Goal: Check status: Check status

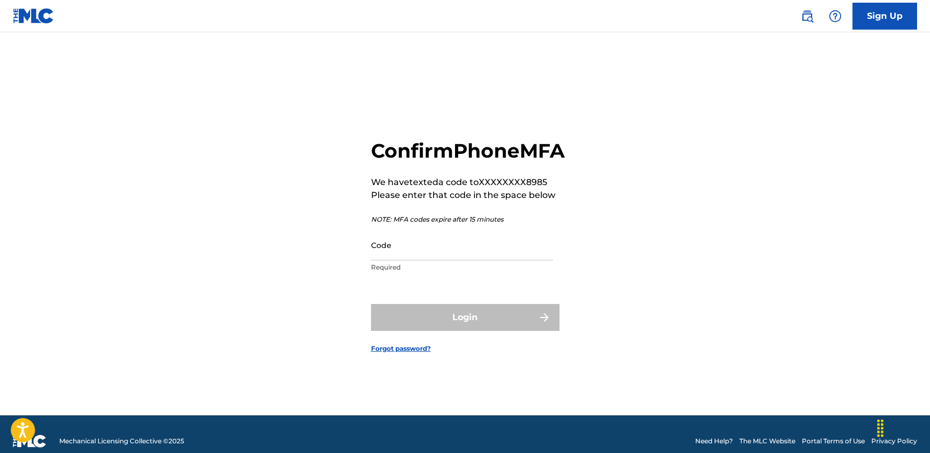
click at [514, 255] on input "Code" at bounding box center [462, 245] width 182 height 31
click at [425, 261] on input "Code" at bounding box center [462, 245] width 182 height 31
paste input "389614"
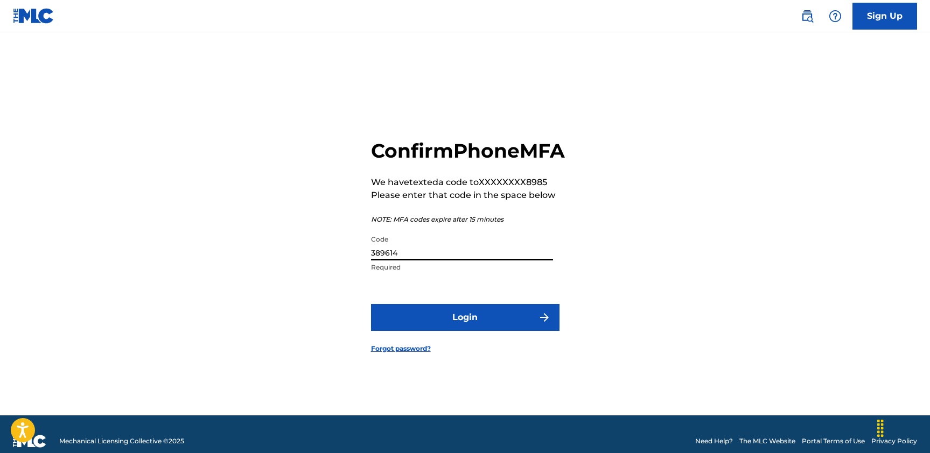
type input "389614"
click at [487, 322] on button "Login" at bounding box center [465, 317] width 188 height 27
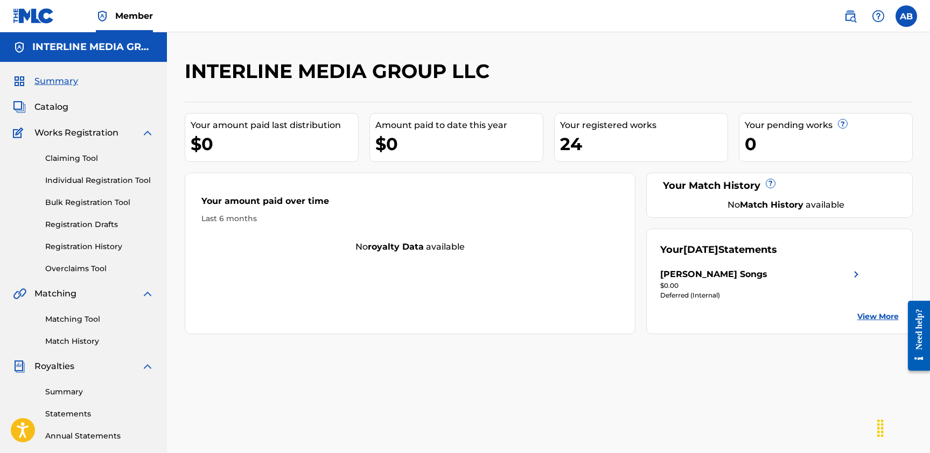
click at [574, 103] on div "INTERLINE MEDIA GROUP LLC Your amount paid last distribution $0 Amount paid to …" at bounding box center [549, 196] width 728 height 275
click at [602, 72] on div "INTERLINE MEDIA GROUP LLC" at bounding box center [465, 75] width 560 height 32
drag, startPoint x: 494, startPoint y: 100, endPoint x: 494, endPoint y: 109, distance: 9.7
click at [495, 100] on div "INTERLINE MEDIA GROUP LLC Your amount paid last distribution $0 Amount paid to …" at bounding box center [549, 196] width 728 height 275
click at [70, 318] on link "Matching Tool" at bounding box center [99, 319] width 109 height 11
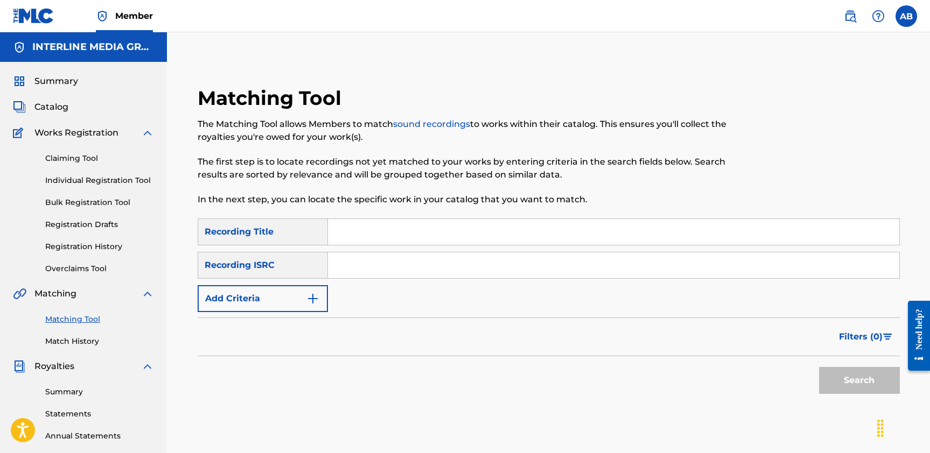
click at [411, 261] on input "Search Form" at bounding box center [613, 266] width 571 height 26
paste input "QZTV32388204"
type input "QZTV32388204"
click at [869, 376] on button "Search" at bounding box center [859, 380] width 81 height 27
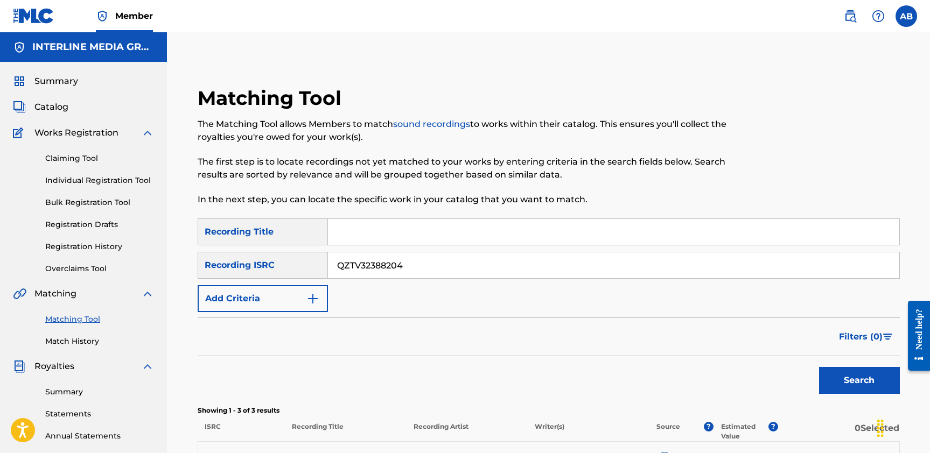
scroll to position [214, 0]
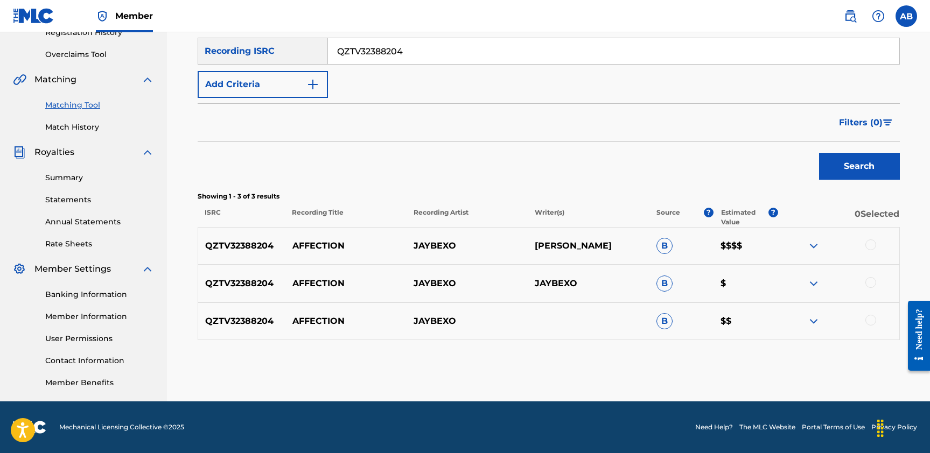
click at [546, 248] on p "[PERSON_NAME]" at bounding box center [588, 246] width 121 height 13
click at [504, 260] on div "QZTV32388204 AFFECTION JAYBEXO [PERSON_NAME] B $$$$" at bounding box center [549, 246] width 702 height 38
